Goal: Transaction & Acquisition: Download file/media

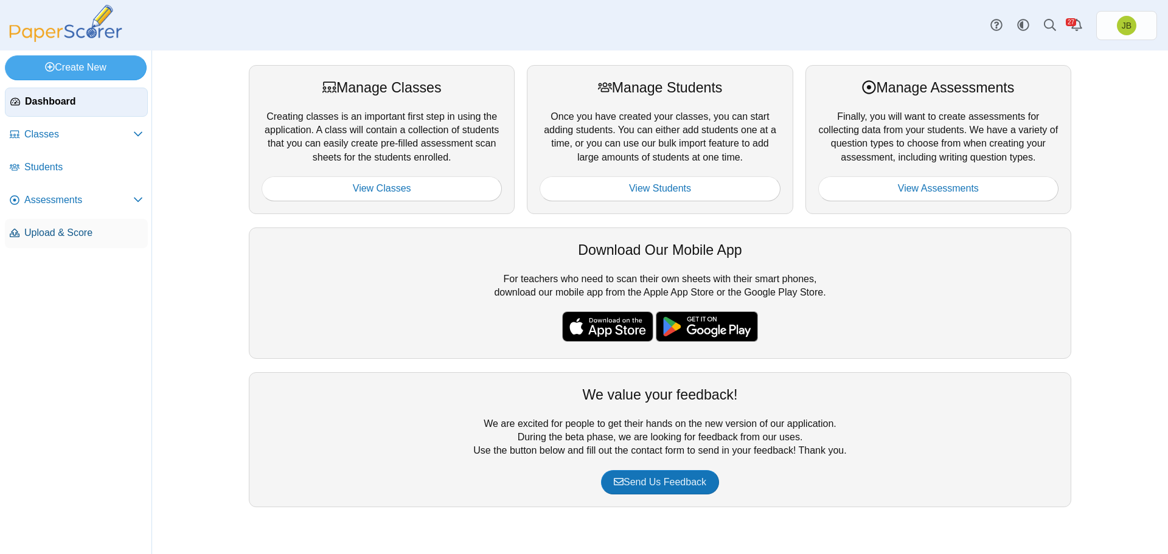
click at [62, 237] on span "Upload & Score" at bounding box center [83, 232] width 119 height 13
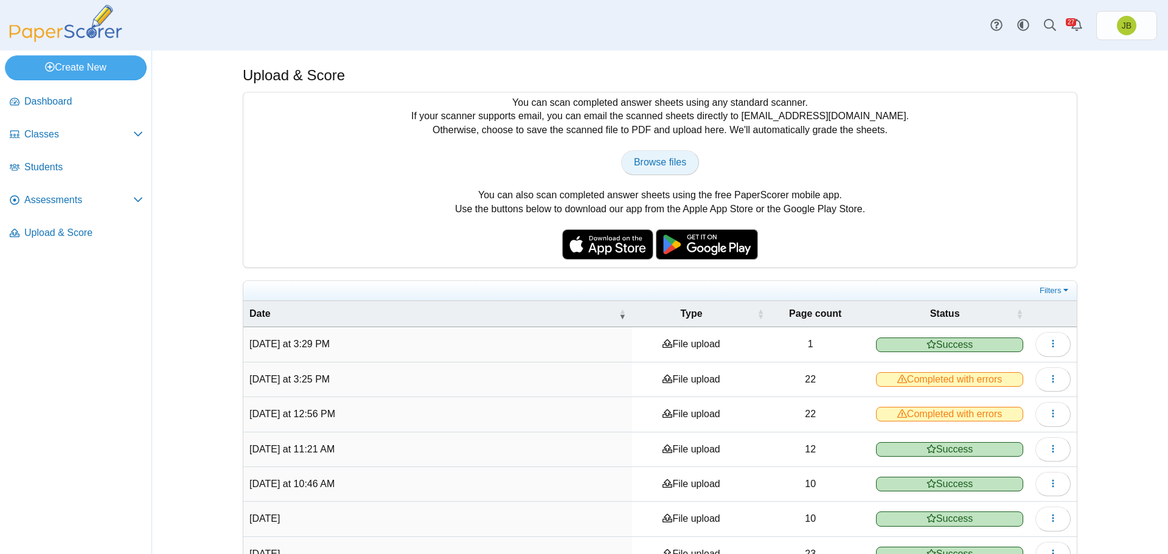
click at [672, 158] on span "Browse files" at bounding box center [660, 162] width 52 height 10
type input "**********"
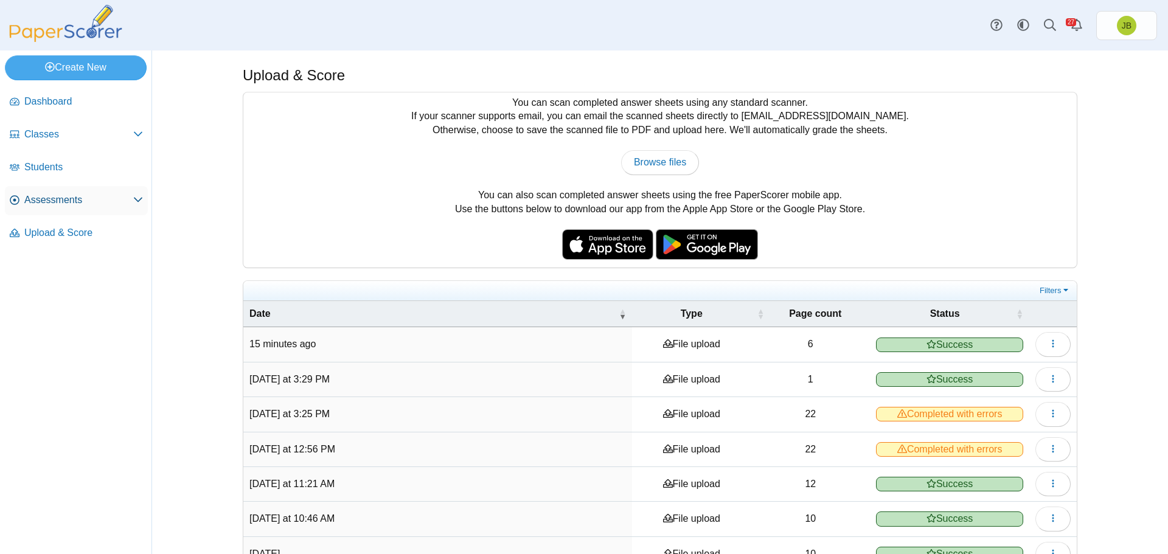
click at [35, 206] on span "Assessments" at bounding box center [78, 200] width 109 height 13
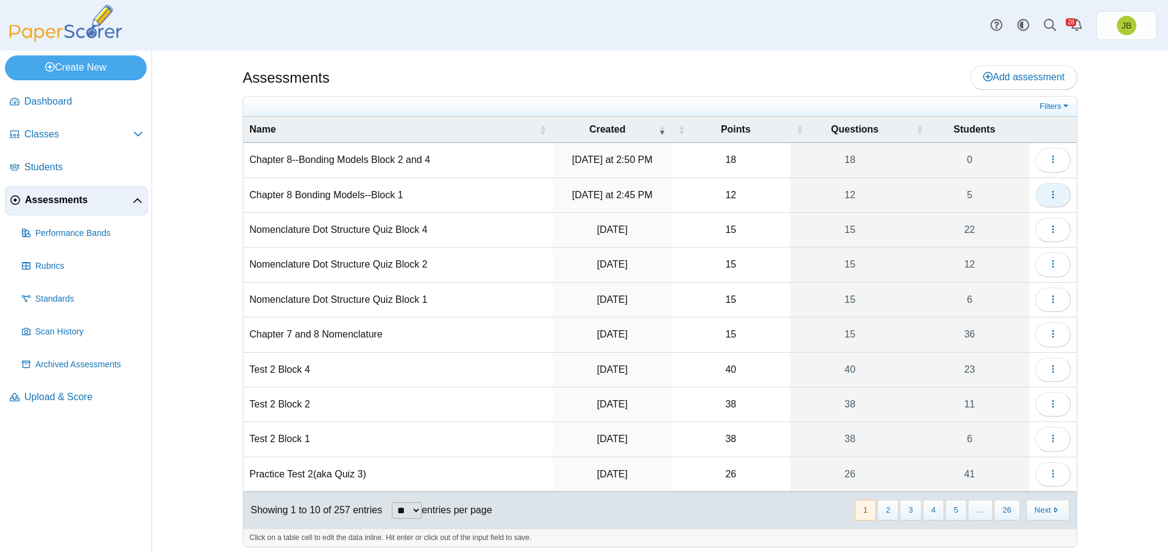
click at [1049, 197] on icon "button" at bounding box center [1054, 195] width 10 height 10
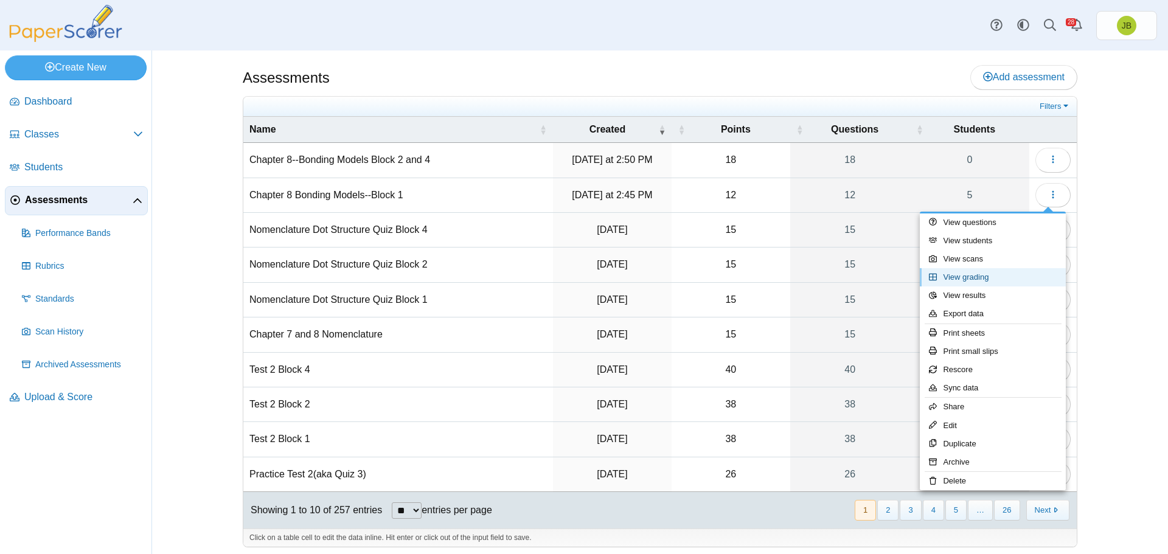
click at [969, 280] on link "View grading" at bounding box center [993, 277] width 146 height 18
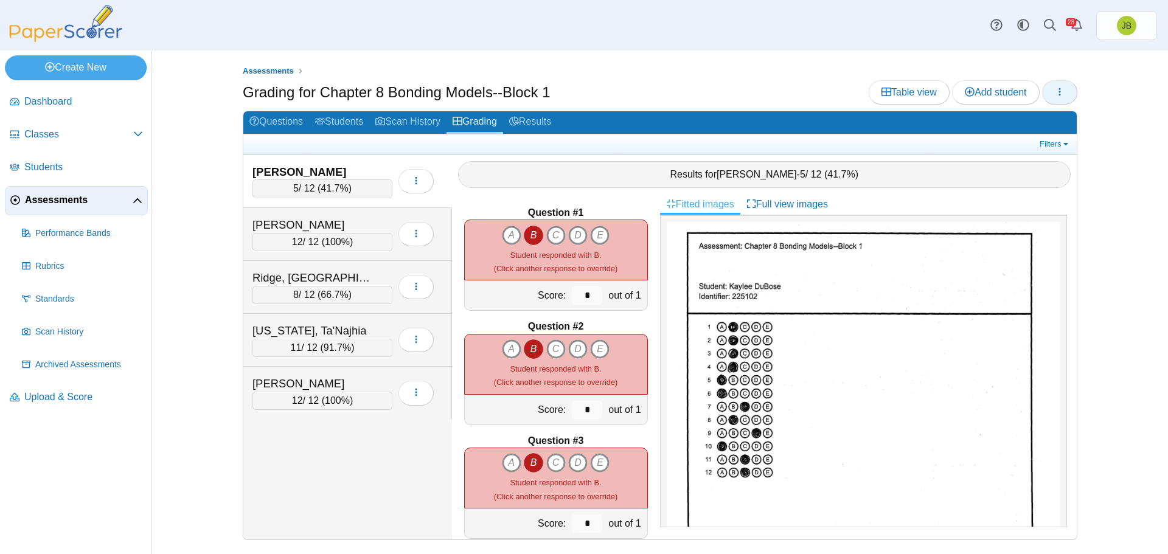
click at [1065, 89] on button "button" at bounding box center [1059, 92] width 35 height 24
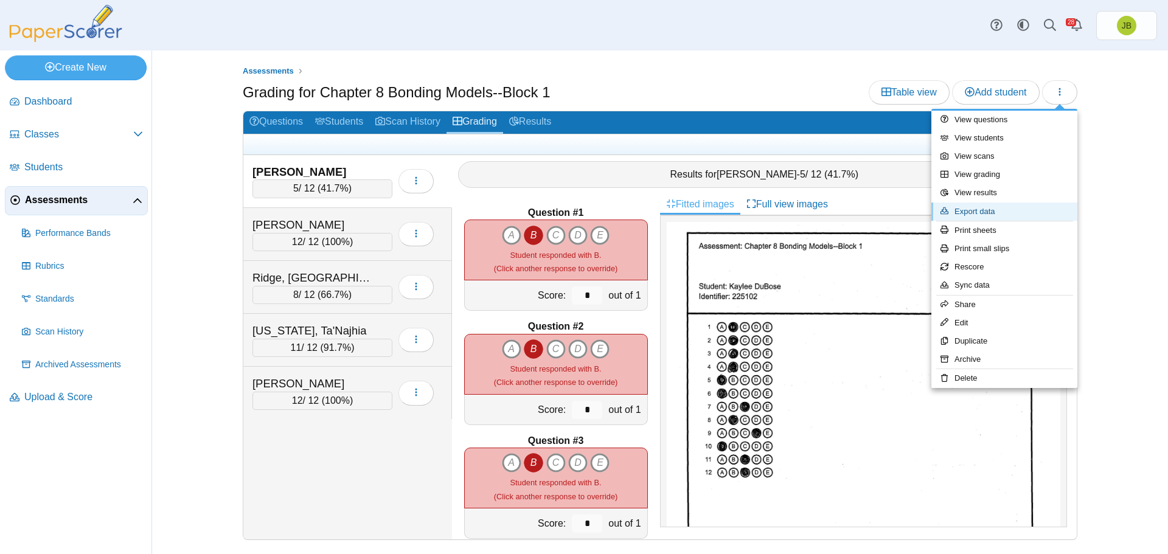
click at [971, 212] on link "Export data" at bounding box center [1005, 212] width 146 height 18
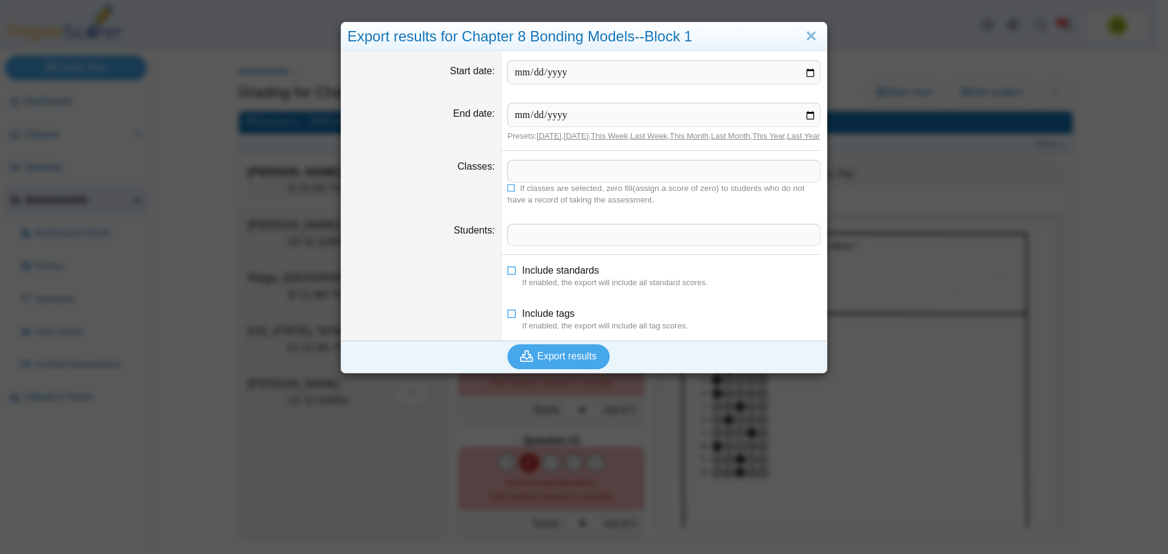
click at [540, 181] on span at bounding box center [664, 171] width 312 height 21
click at [548, 361] on span "Export results" at bounding box center [567, 356] width 60 height 10
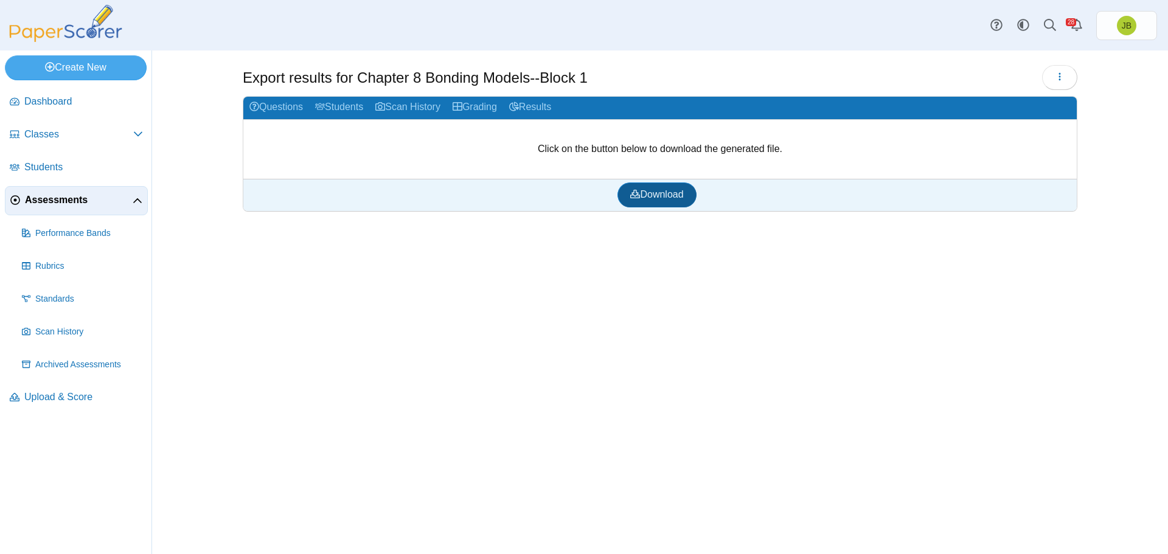
click at [649, 197] on span "Download" at bounding box center [656, 194] width 53 height 10
click at [79, 399] on span "Upload & Score" at bounding box center [83, 397] width 119 height 13
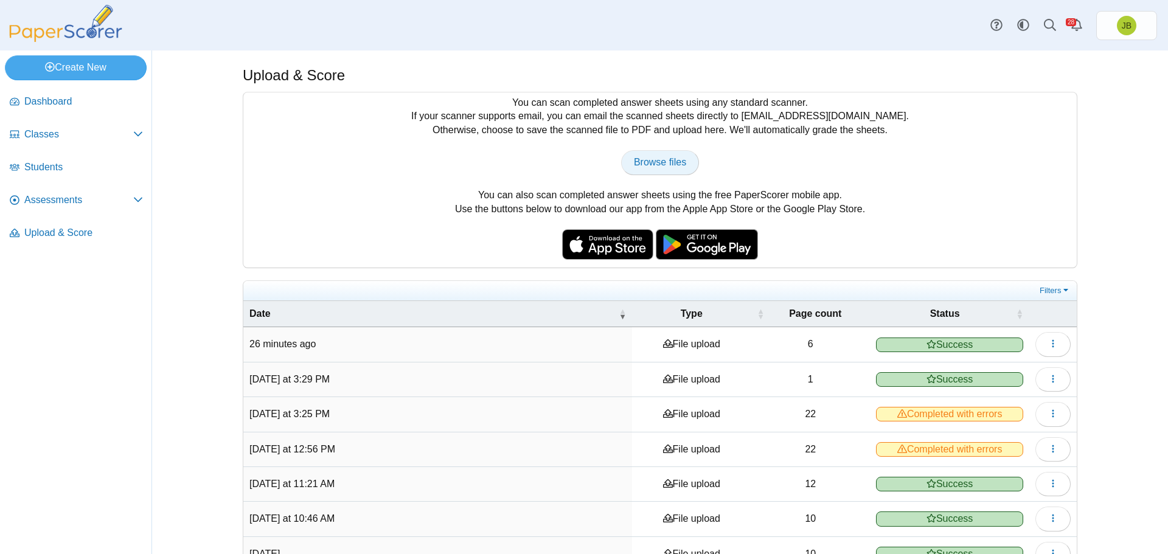
click at [663, 166] on span "Browse files" at bounding box center [660, 162] width 52 height 10
type input "**********"
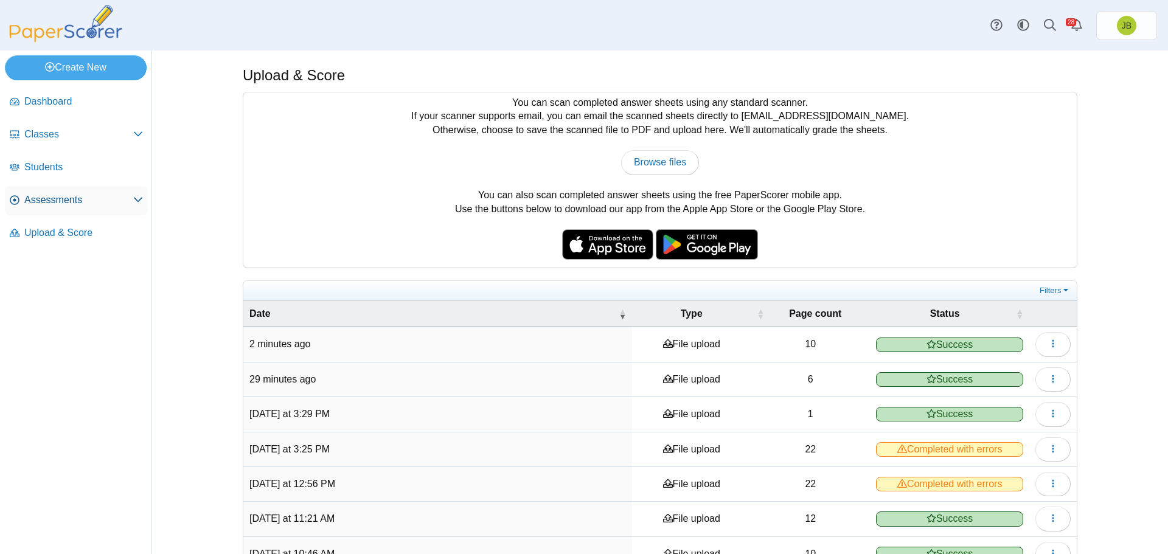
click at [57, 200] on span "Assessments" at bounding box center [78, 200] width 109 height 13
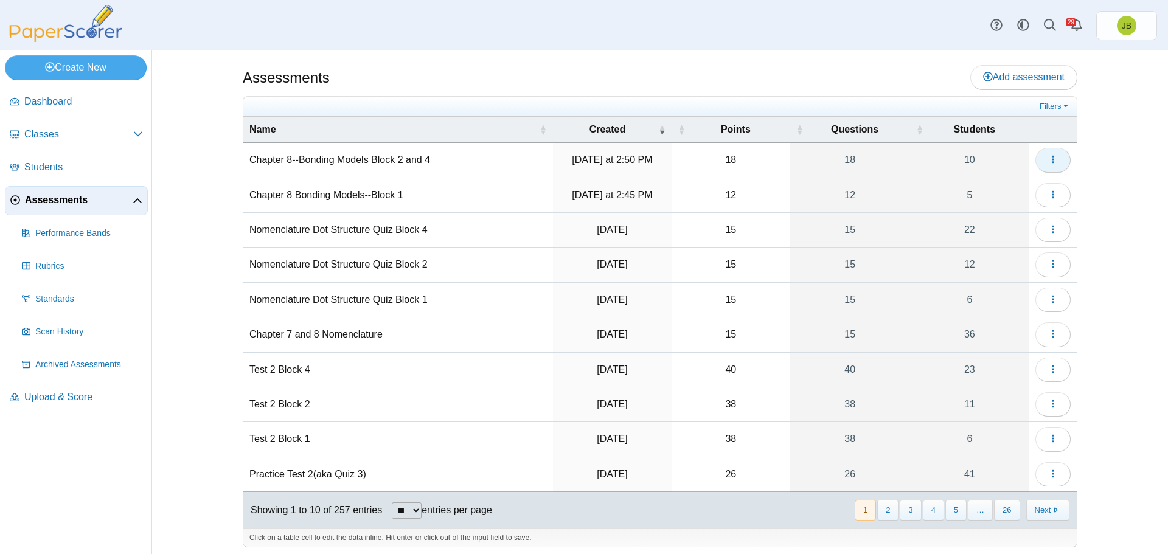
click at [1049, 158] on icon "button" at bounding box center [1054, 160] width 10 height 10
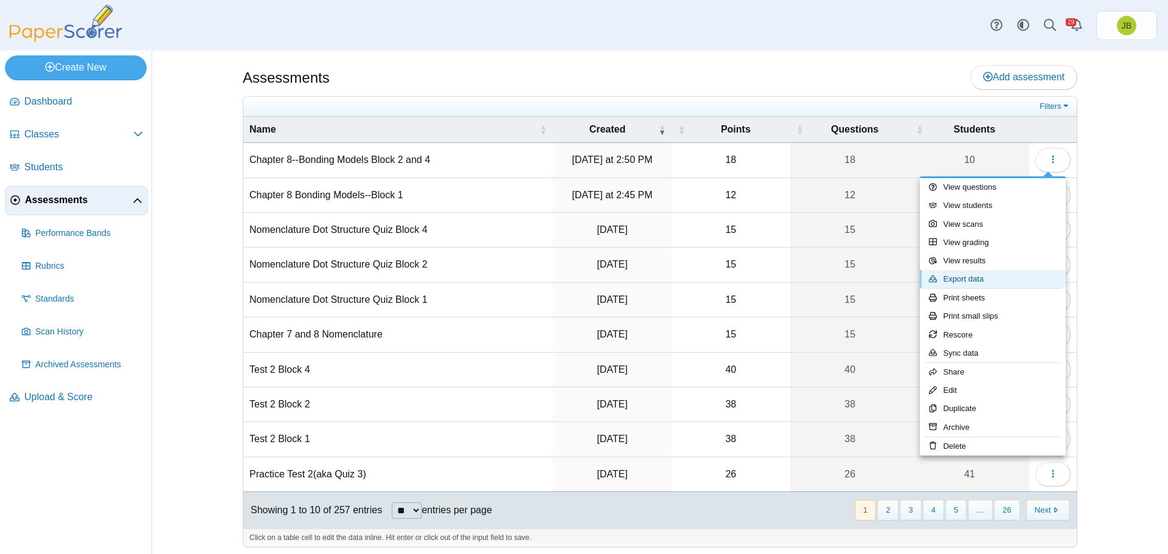
click at [954, 281] on link "Export data" at bounding box center [993, 279] width 146 height 18
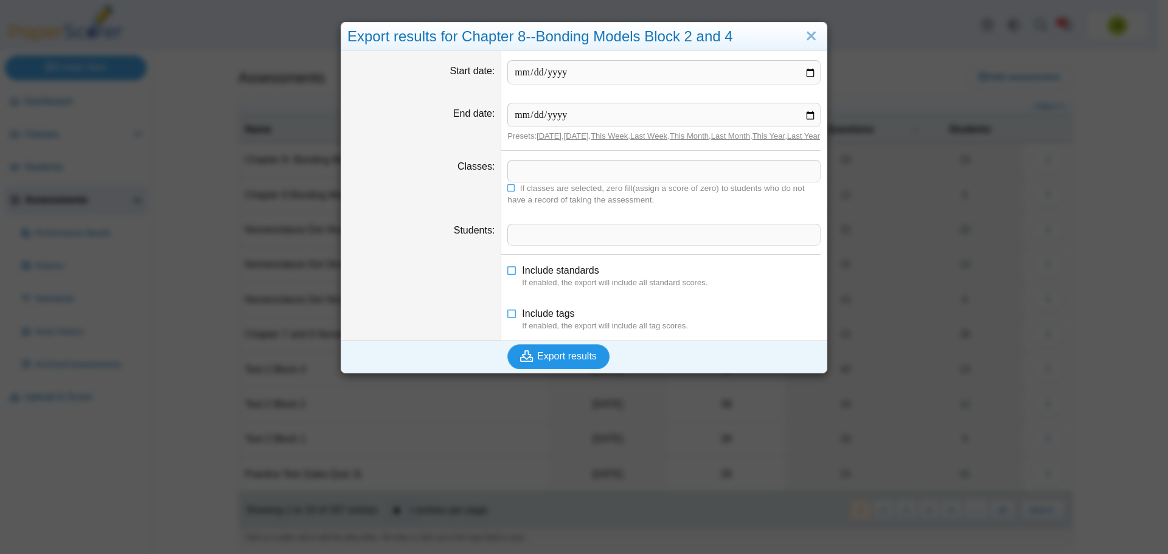
click at [580, 361] on span "Export results" at bounding box center [567, 356] width 60 height 10
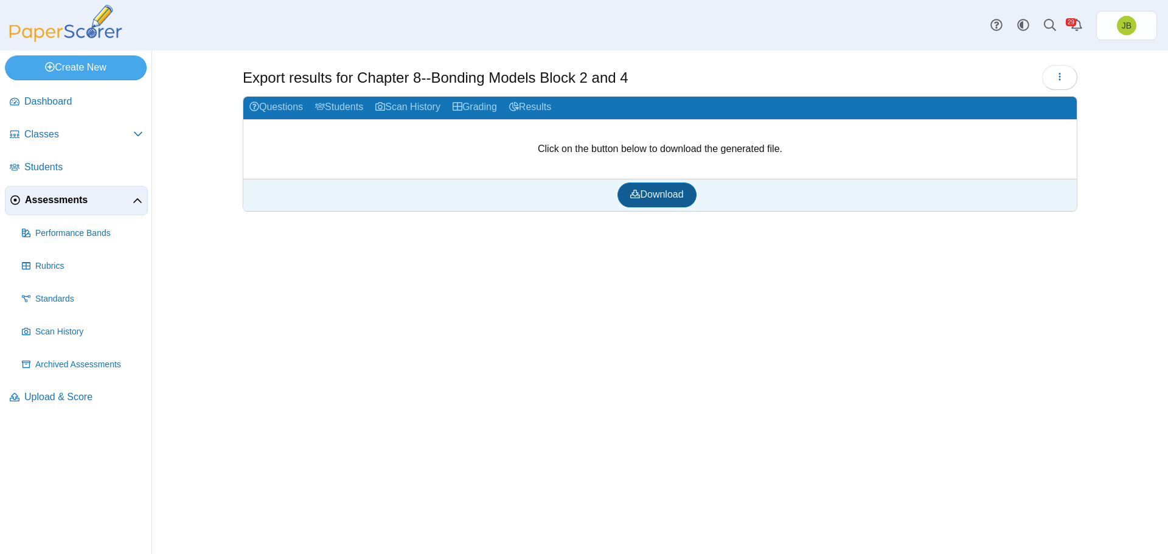
click at [661, 194] on span "Download" at bounding box center [656, 194] width 53 height 10
click at [906, 287] on div "Export results for Chapter 8--Bonding Models Block 2 and 4 Loading…" at bounding box center [660, 303] width 913 height 504
